Goal: Information Seeking & Learning: Learn about a topic

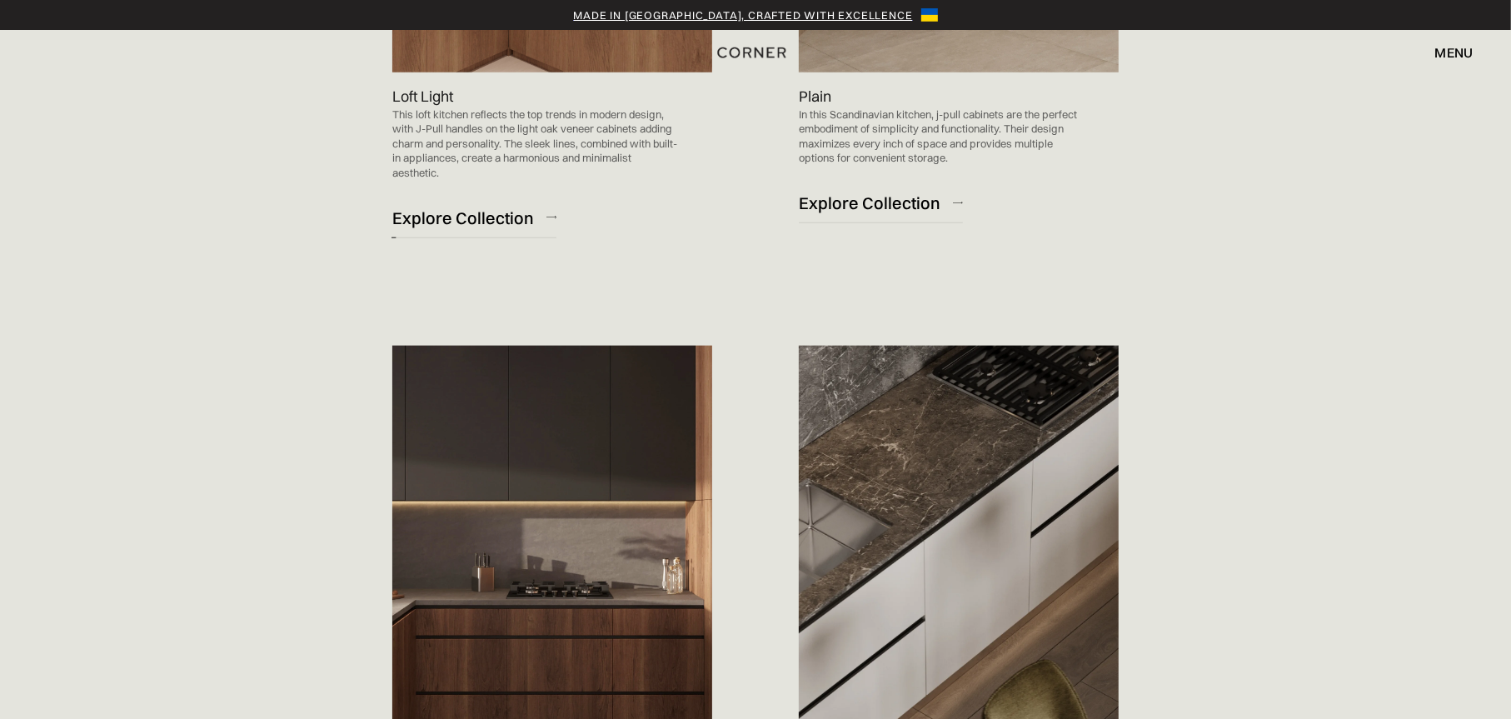
scroll to position [1832, 0]
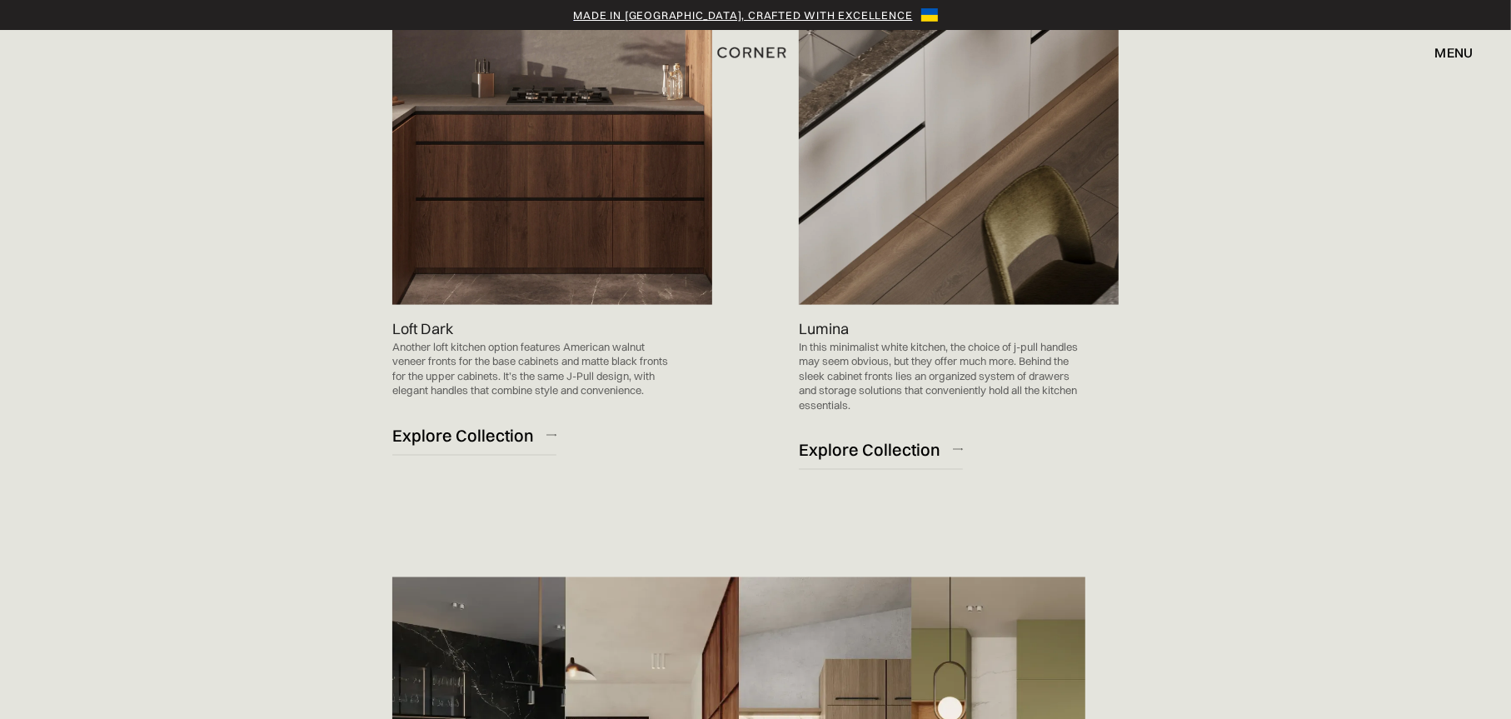
click at [882, 345] on p "In this minimalist white kitchen, the choice of j-pull handles may seem obvious…" at bounding box center [942, 376] width 286 height 73
click at [859, 254] on img at bounding box center [959, 78] width 320 height 453
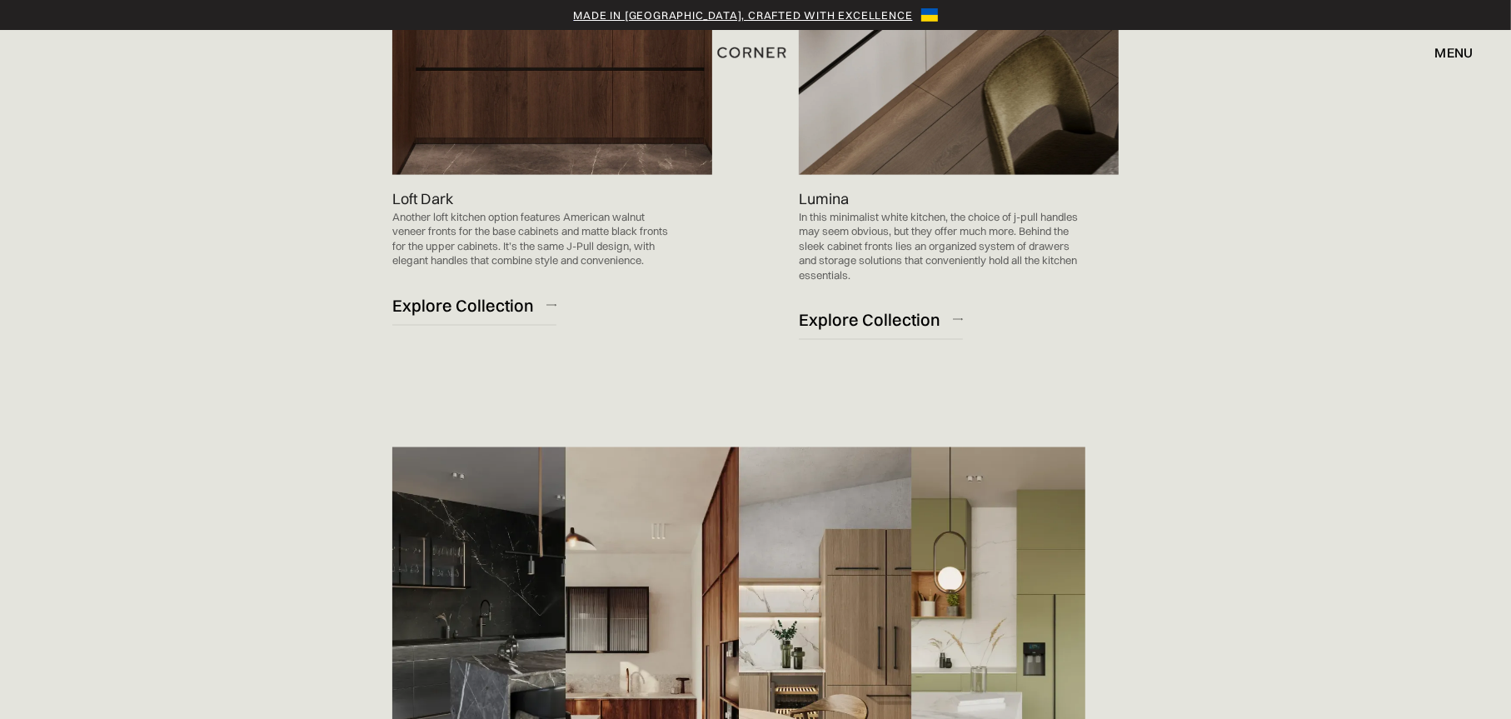
scroll to position [2082, 0]
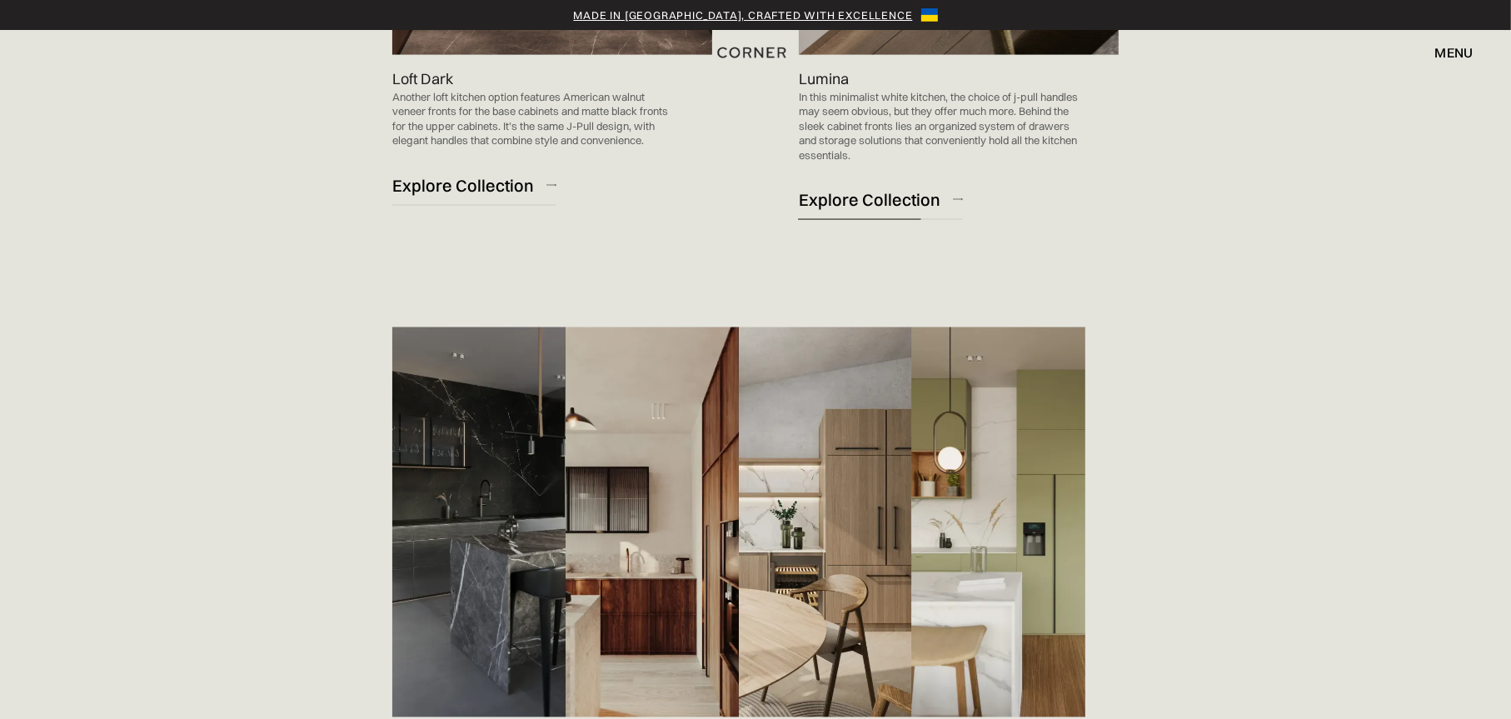
click at [889, 201] on div "Explore Collection" at bounding box center [870, 199] width 142 height 22
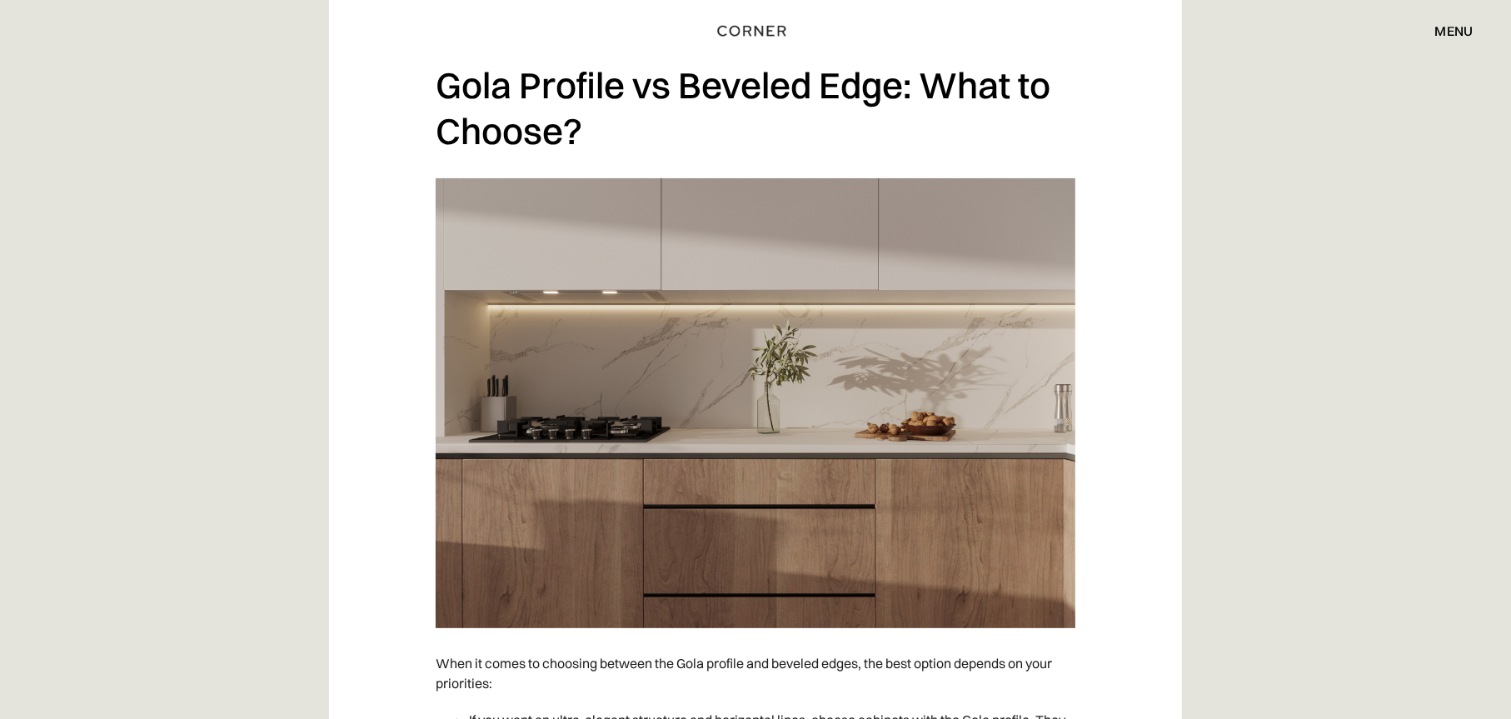
scroll to position [5663, 0]
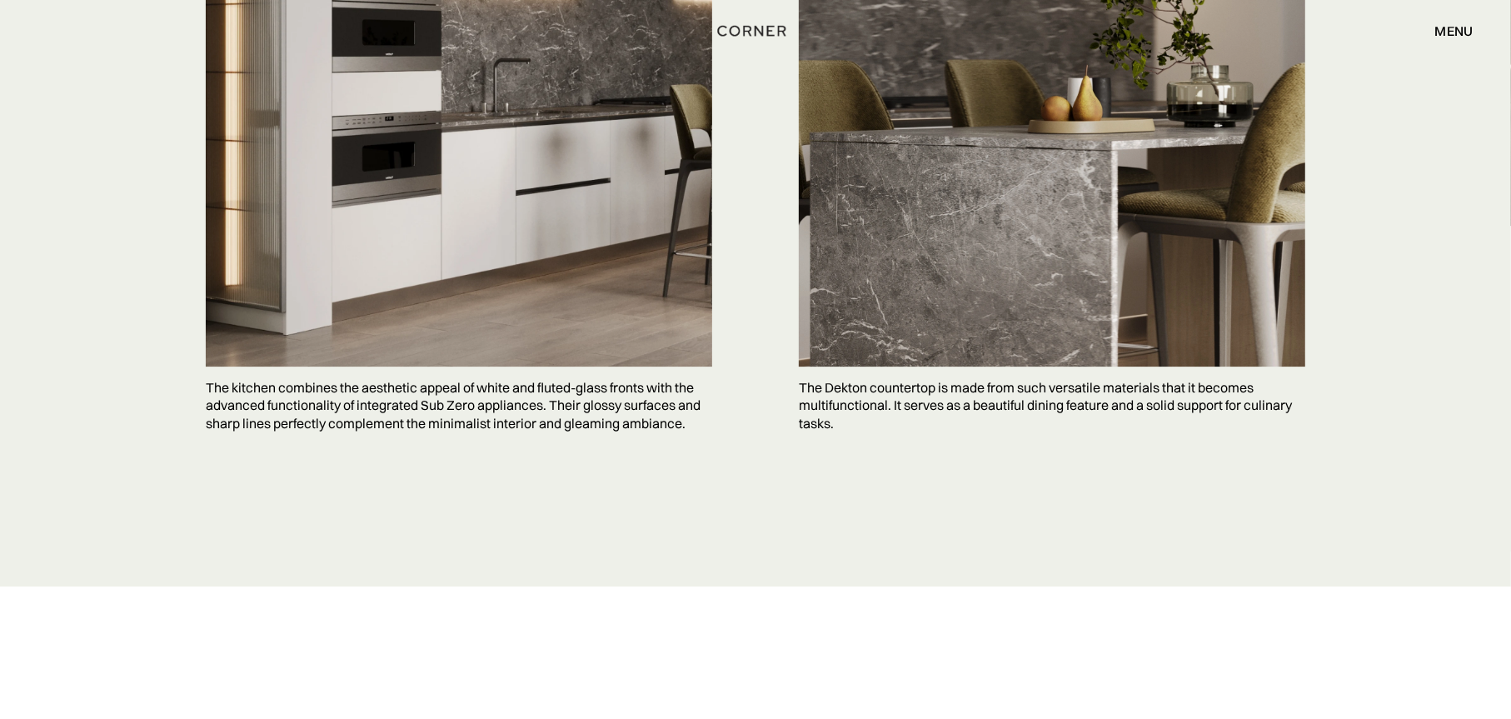
scroll to position [4330, 0]
